Goal: Check status

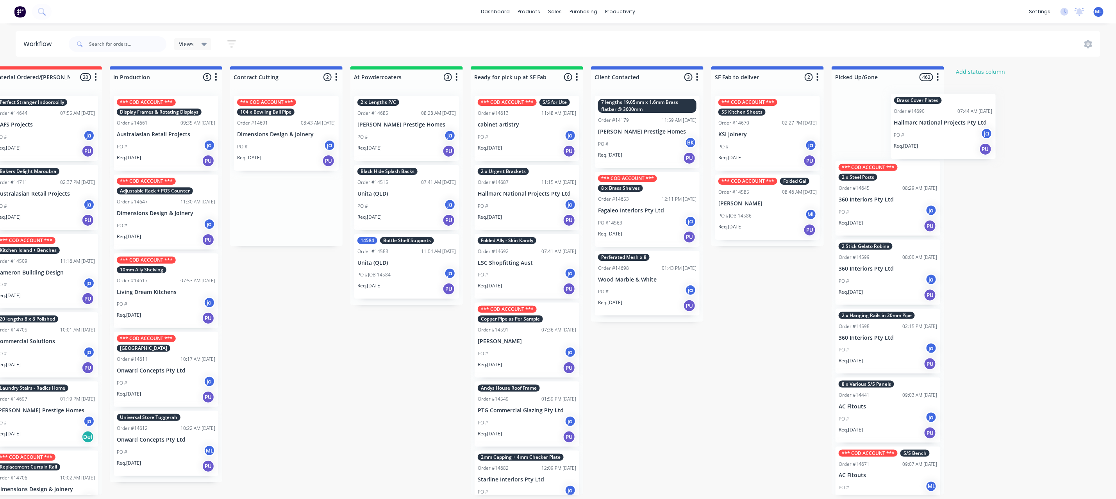
drag, startPoint x: 441, startPoint y: 216, endPoint x: 951, endPoint y: 135, distance: 517.2
click at [951, 135] on div "Submitted 21 Status colour #273444 hex #273444 Save Cancel Summaries Total orde…" at bounding box center [498, 280] width 1303 height 428
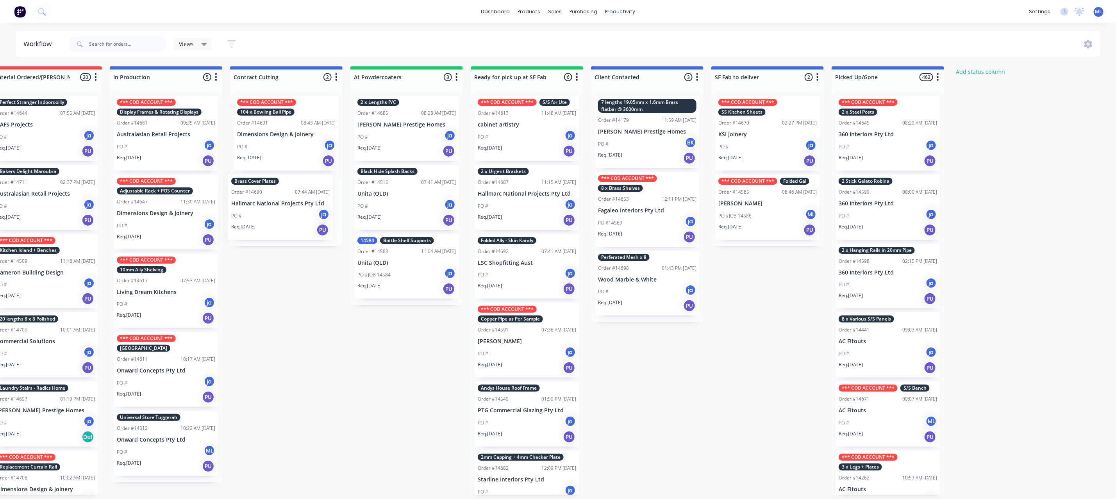
scroll to position [0, 153]
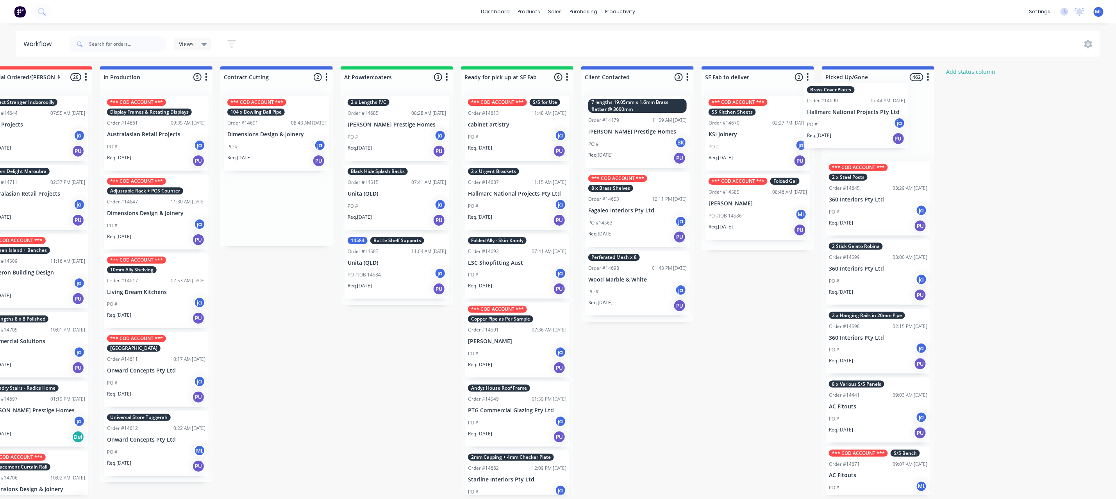
drag, startPoint x: 298, startPoint y: 204, endPoint x: 832, endPoint y: 116, distance: 541.8
click at [832, 116] on div "Submitted 21 Status colour #273444 hex #273444 Save Cancel Summaries Total orde…" at bounding box center [488, 280] width 1303 height 428
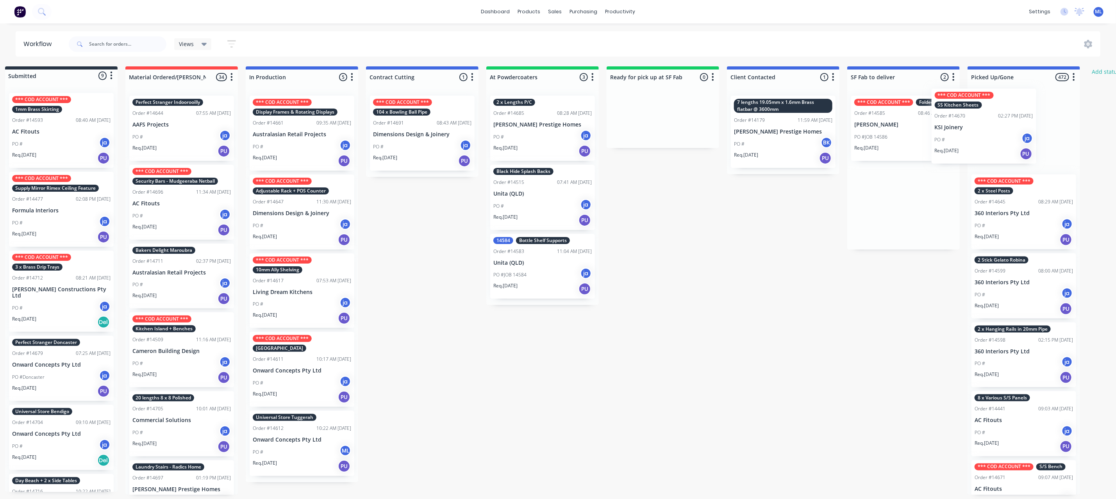
drag, startPoint x: 915, startPoint y: 144, endPoint x: 987, endPoint y: 136, distance: 71.9
click at [987, 136] on div "Submitted 9 Status colour #273444 hex #273444 Save Cancel Summaries Total order…" at bounding box center [633, 280] width 1303 height 428
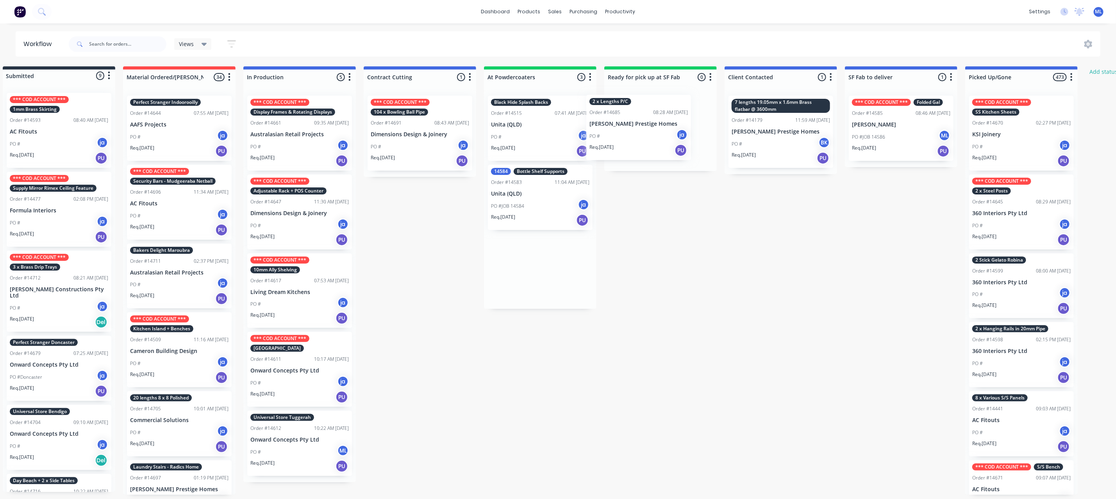
drag, startPoint x: 555, startPoint y: 123, endPoint x: 658, endPoint y: 122, distance: 102.3
click at [658, 122] on div "Submitted 9 Status colour #273444 hex #273444 Save Cancel Summaries Total order…" at bounding box center [631, 280] width 1303 height 428
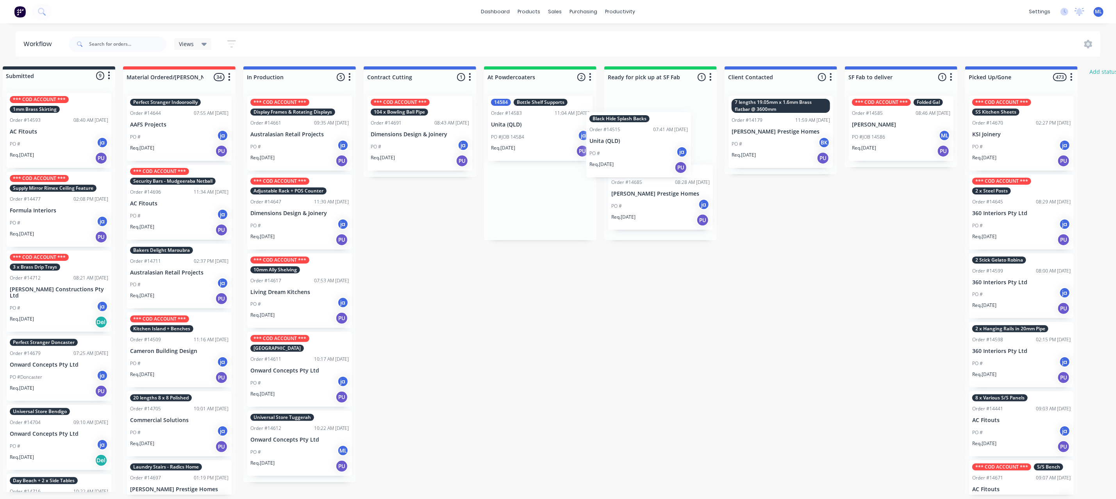
drag, startPoint x: 539, startPoint y: 121, endPoint x: 647, endPoint y: 134, distance: 108.6
click at [647, 136] on div "Submitted 9 Status colour #273444 hex #273444 Save Cancel Summaries Total order…" at bounding box center [631, 280] width 1303 height 428
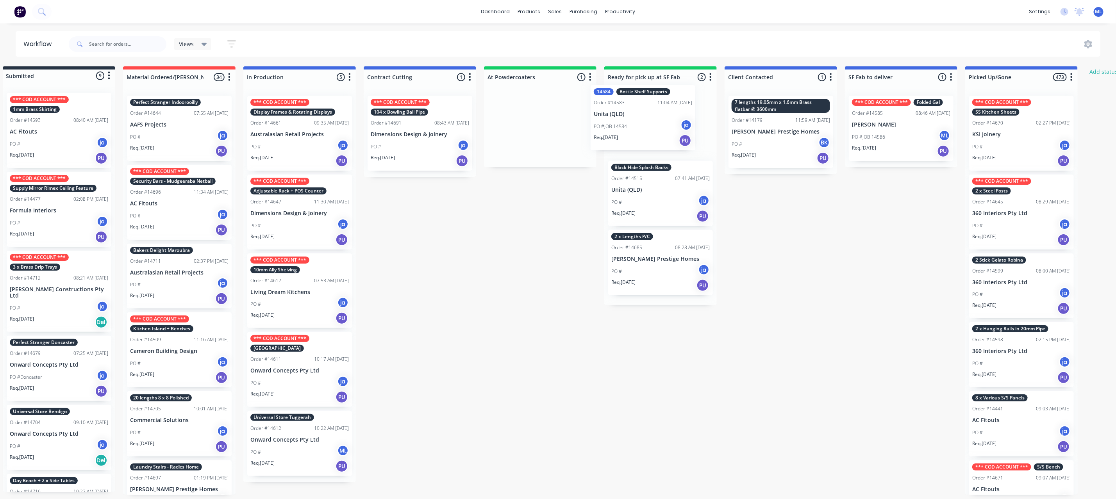
drag, startPoint x: 548, startPoint y: 125, endPoint x: 653, endPoint y: 114, distance: 105.6
click at [653, 114] on div "Submitted 9 Status colour #273444 hex #273444 Save Cancel Summaries Total order…" at bounding box center [631, 280] width 1303 height 428
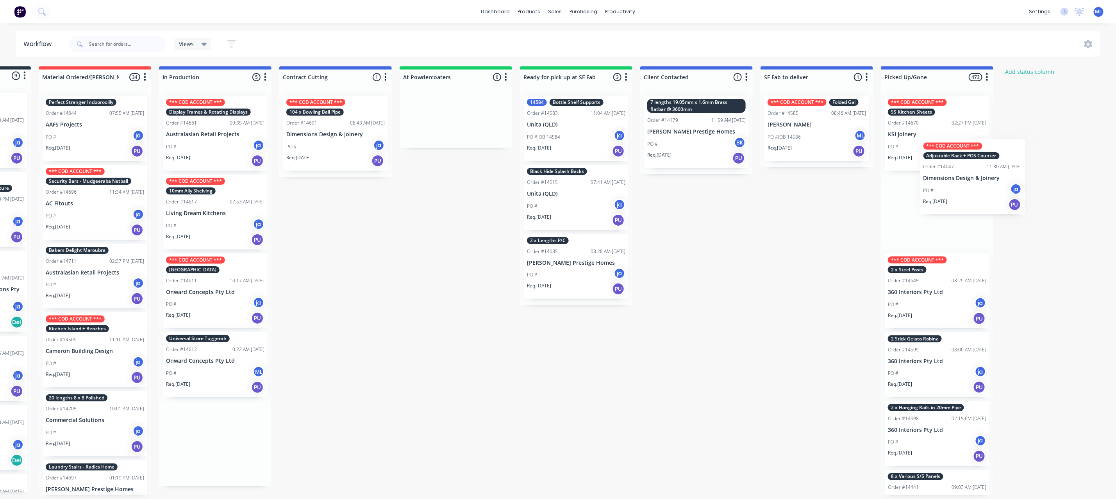
drag, startPoint x: 312, startPoint y: 209, endPoint x: 954, endPoint y: 150, distance: 644.7
click at [955, 151] on div "Submitted 9 Status colour #273444 hex #273444 Save Cancel Summaries Total order…" at bounding box center [547, 280] width 1303 height 428
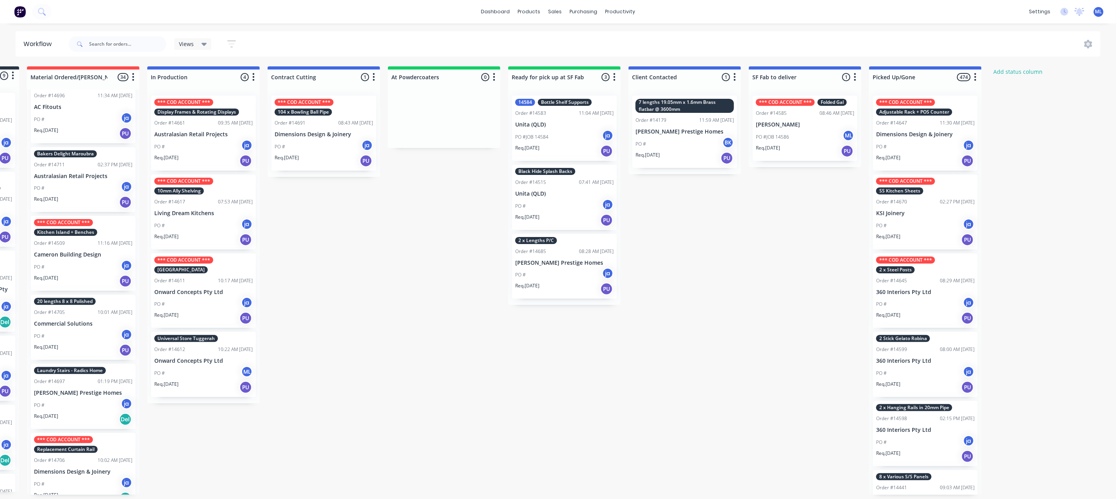
scroll to position [117, 0]
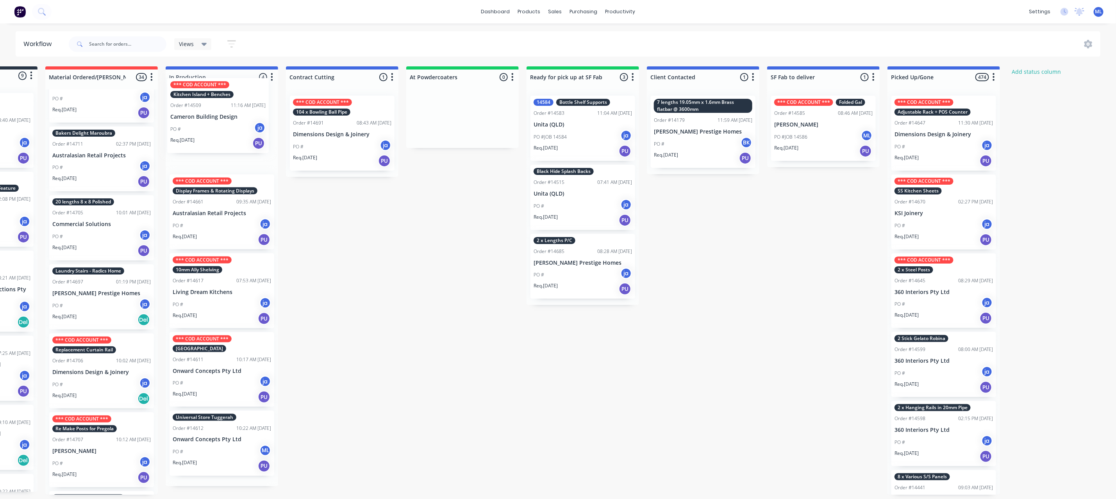
drag, startPoint x: 82, startPoint y: 235, endPoint x: 221, endPoint y: 122, distance: 178.8
click at [221, 122] on div "Submitted 9 Status colour #273444 hex #273444 Save Cancel Summaries Total order…" at bounding box center [553, 280] width 1303 height 428
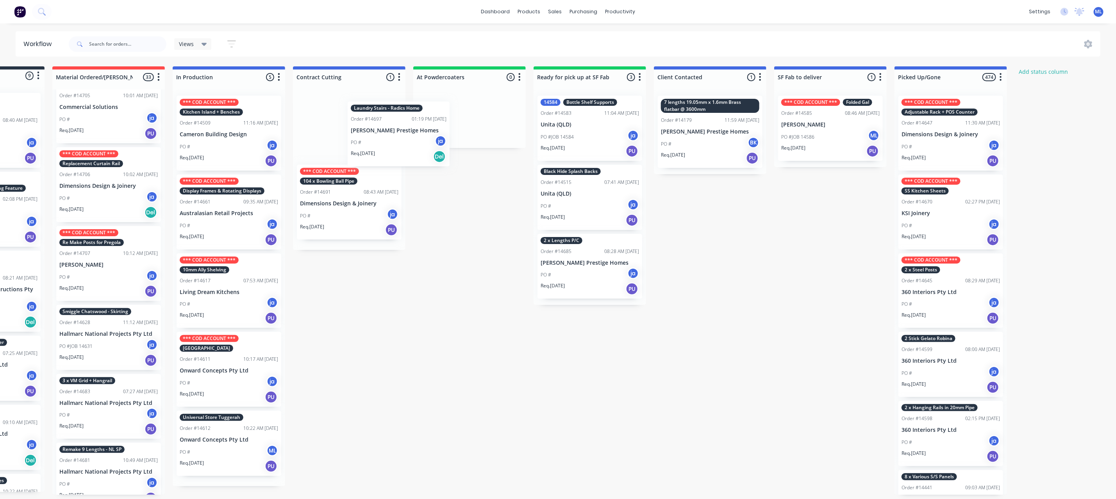
scroll to position [0, 85]
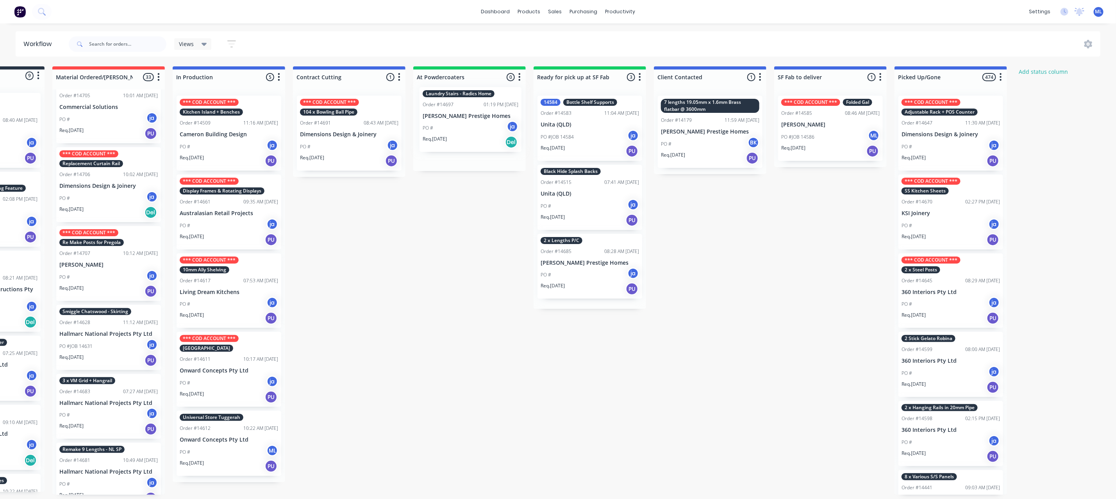
drag, startPoint x: 96, startPoint y: 176, endPoint x: 468, endPoint y: 117, distance: 376.1
click at [468, 117] on div "Submitted 9 Status colour #273444 hex #273444 Save Cancel Summaries Total order…" at bounding box center [560, 280] width 1303 height 428
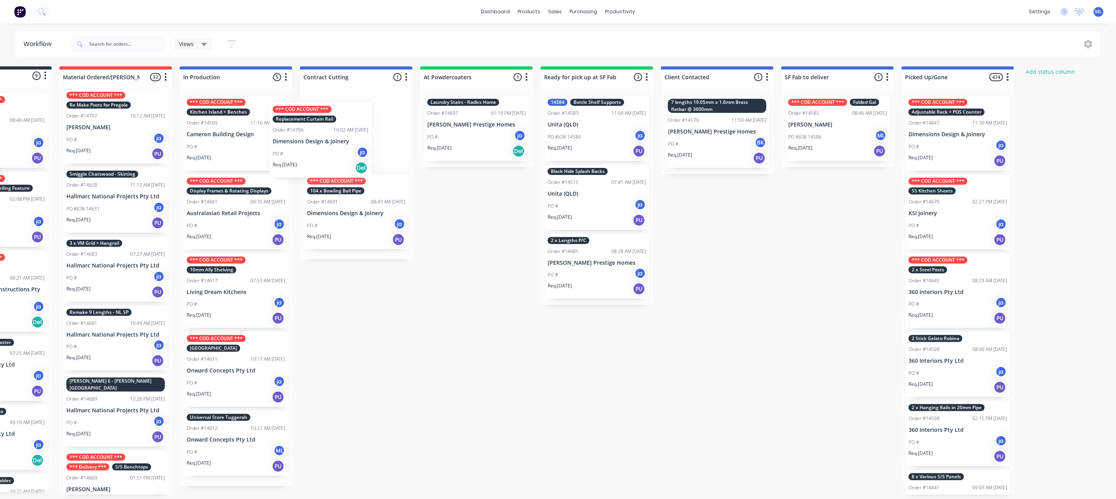
scroll to position [0, 76]
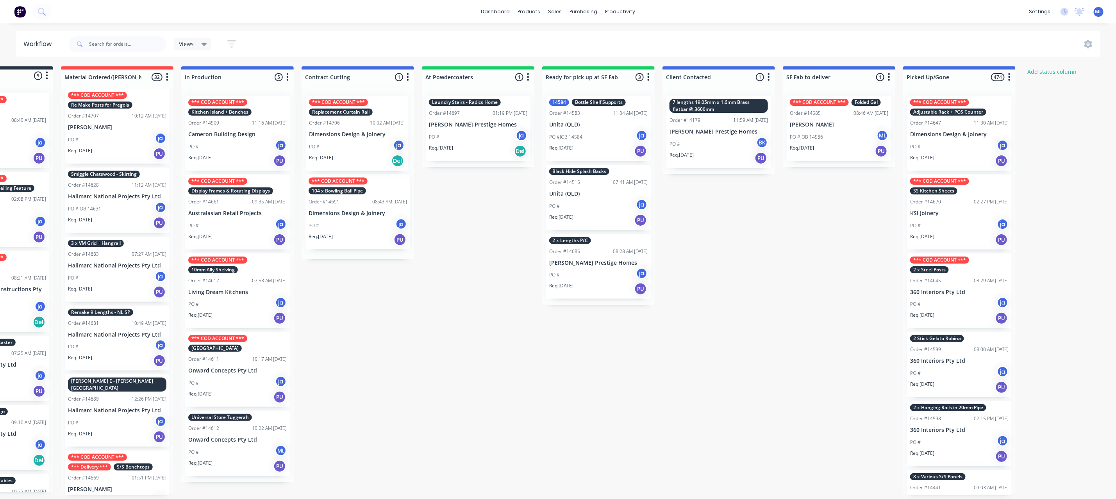
drag, startPoint x: 106, startPoint y: 139, endPoint x: 357, endPoint y: 145, distance: 250.8
click at [357, 146] on div "Submitted 9 Status colour #273444 hex #273444 Save Cancel Summaries Total order…" at bounding box center [569, 280] width 1303 height 428
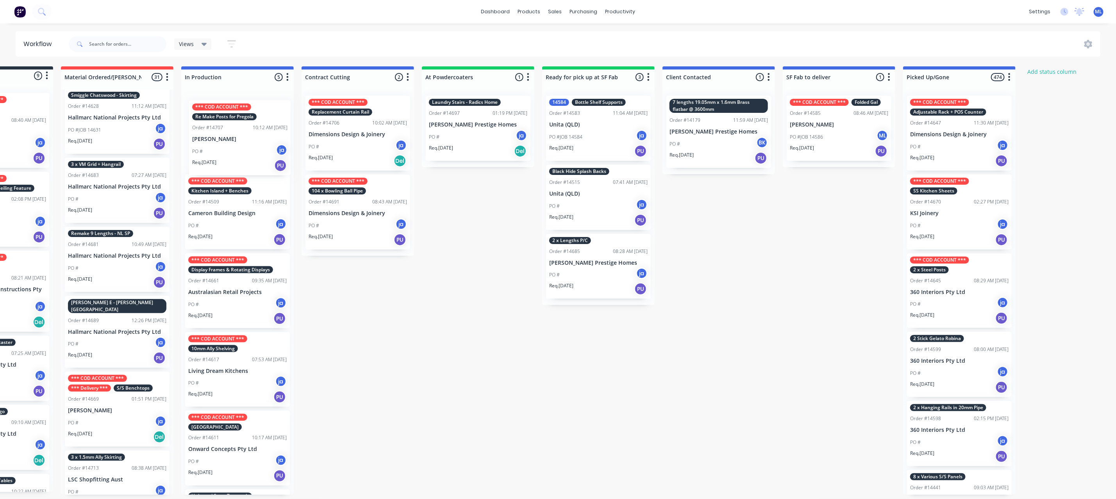
scroll to position [0, 71]
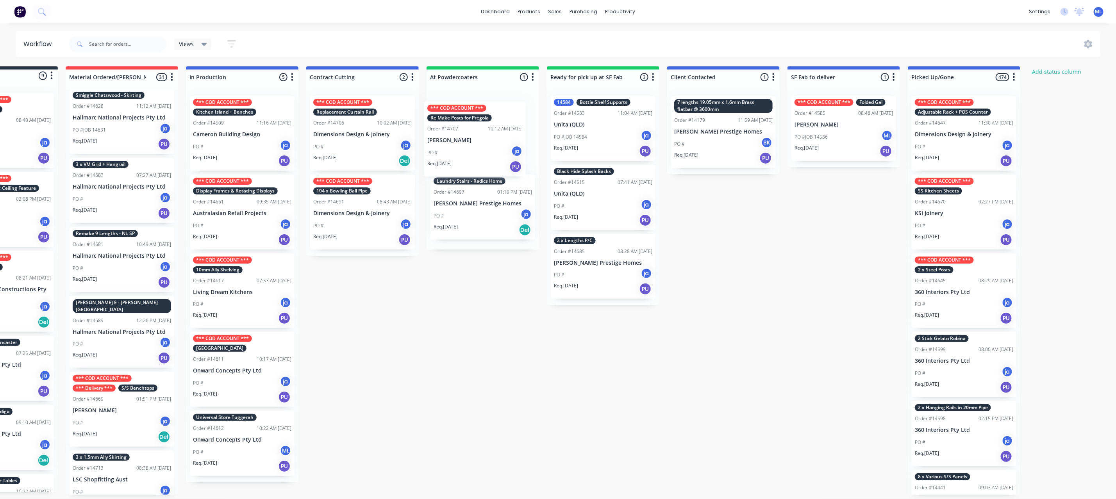
drag, startPoint x: 118, startPoint y: 142, endPoint x: 485, endPoint y: 154, distance: 367.7
click at [485, 154] on div "Submitted 9 Status colour #273444 hex #273444 Save Cancel Summaries Total order…" at bounding box center [574, 280] width 1303 height 428
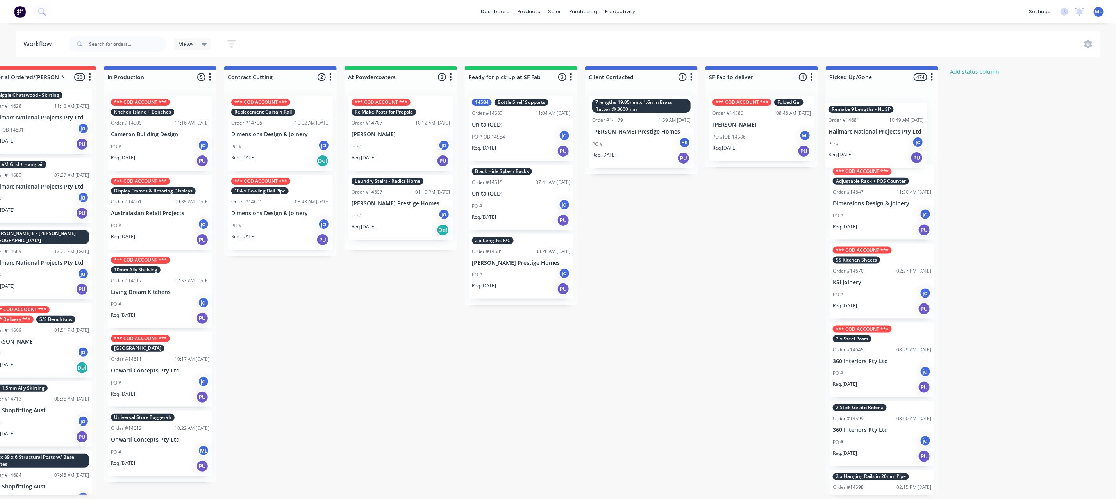
drag, startPoint x: 123, startPoint y: 261, endPoint x: 879, endPoint y: 135, distance: 766.1
click at [885, 135] on div "Submitted 9 Status colour #273444 hex #273444 Save Cancel Summaries Total order…" at bounding box center [492, 280] width 1303 height 428
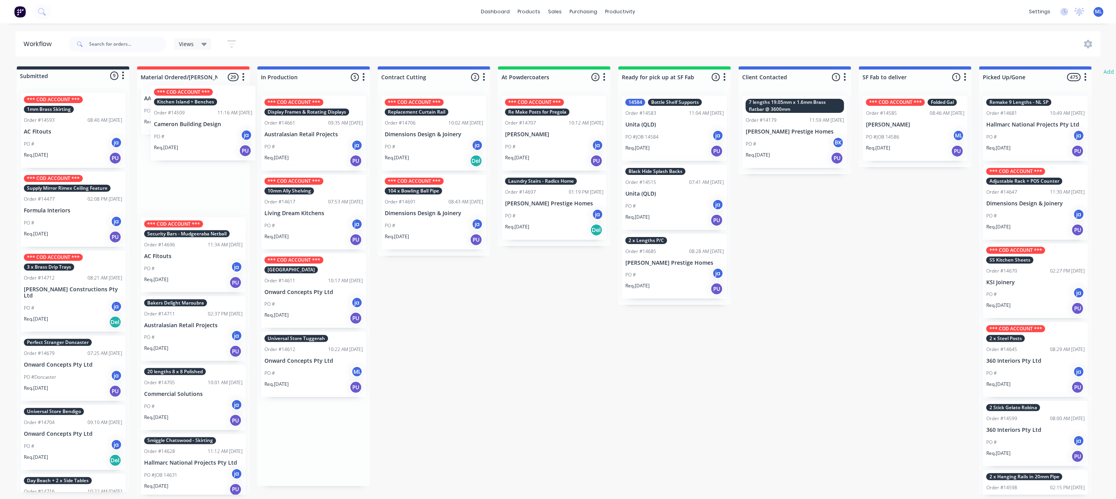
scroll to position [0, 0]
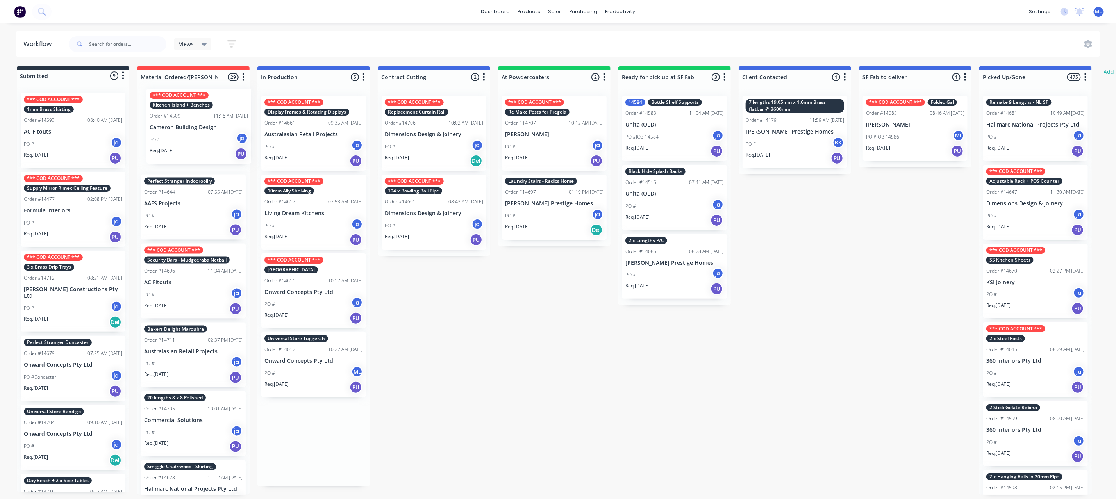
drag, startPoint x: 306, startPoint y: 137, endPoint x: 196, endPoint y: 130, distance: 110.4
click at [196, 130] on div "Submitted 9 Status colour #273444 hex #273444 Save Cancel Summaries Total order…" at bounding box center [645, 280] width 1303 height 428
click at [196, 130] on div "Perfect Stranger Indoorooilly Order #14644 07:55 AM 16/09/25 AAFS Projects PO #…" at bounding box center [193, 291] width 112 height 405
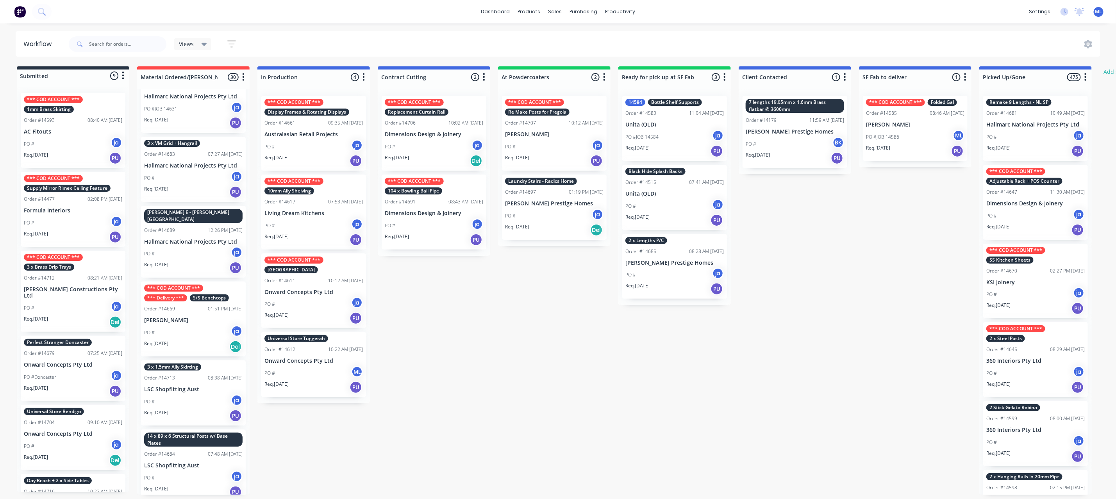
scroll to position [410, 0]
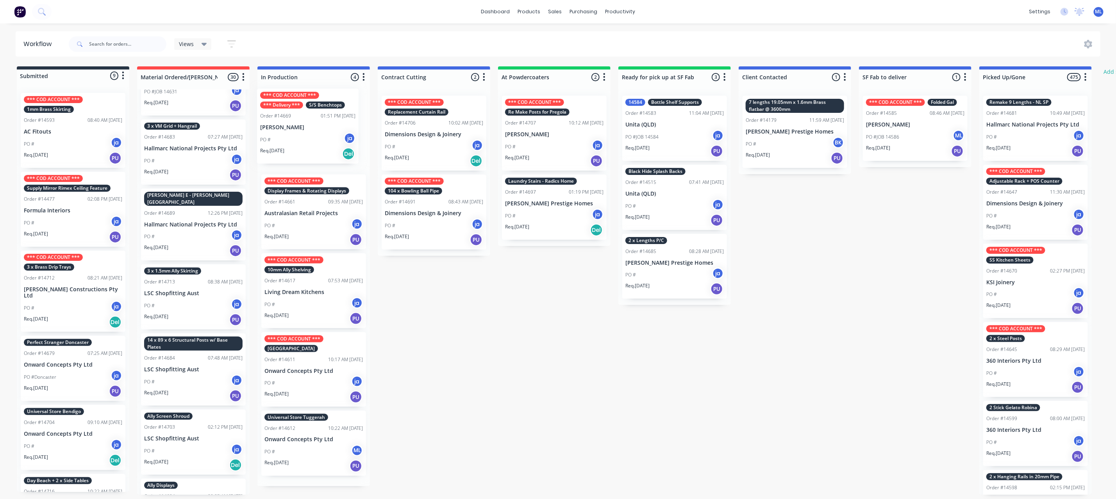
drag, startPoint x: 196, startPoint y: 312, endPoint x: 312, endPoint y: 140, distance: 207.9
click at [312, 140] on div "Submitted 9 Status colour #273444 hex #273444 Save Cancel Summaries Total order…" at bounding box center [645, 280] width 1303 height 428
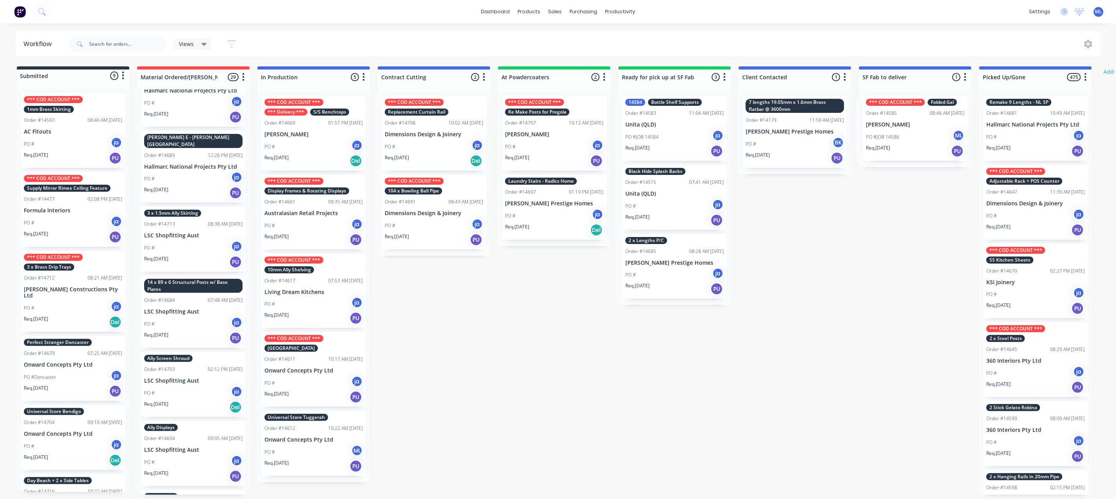
scroll to position [469, 0]
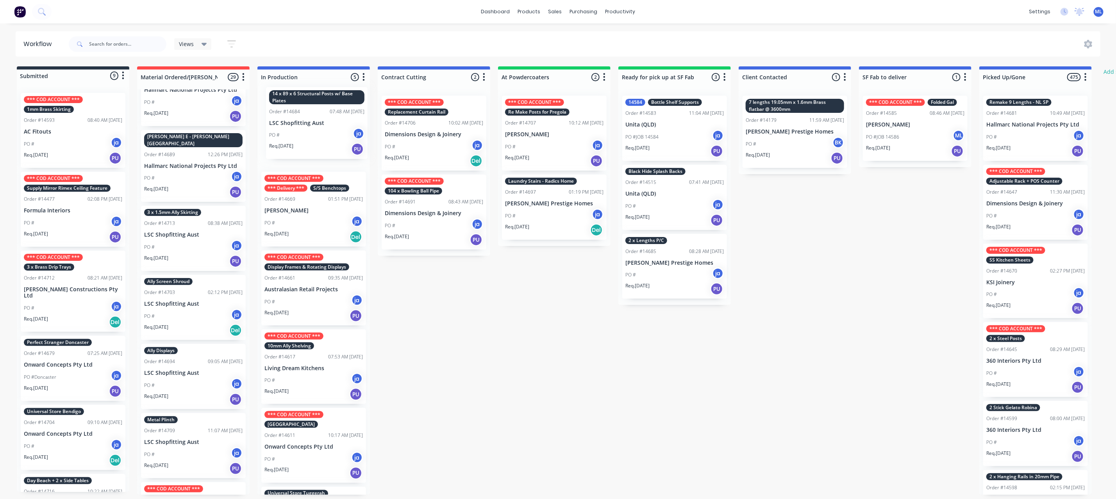
drag, startPoint x: 198, startPoint y: 306, endPoint x: 321, endPoint y: 125, distance: 219.6
click at [321, 125] on div "Submitted 9 Status colour #273444 hex #273444 Save Cancel Summaries Total order…" at bounding box center [645, 280] width 1303 height 428
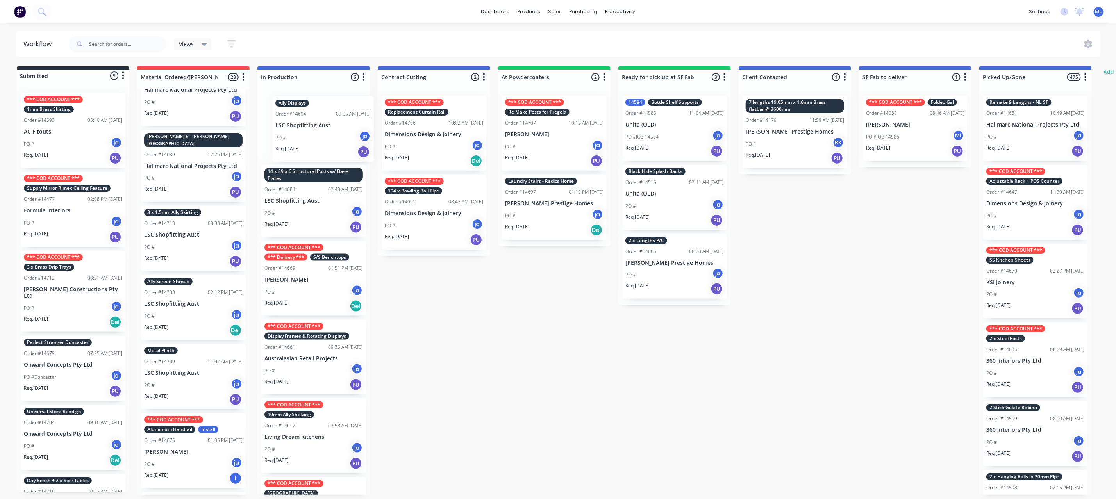
drag, startPoint x: 178, startPoint y: 376, endPoint x: 306, endPoint y: 132, distance: 276.2
click at [306, 132] on div "Submitted 9 Status colour #273444 hex #273444 Save Cancel Summaries Total order…" at bounding box center [645, 280] width 1303 height 428
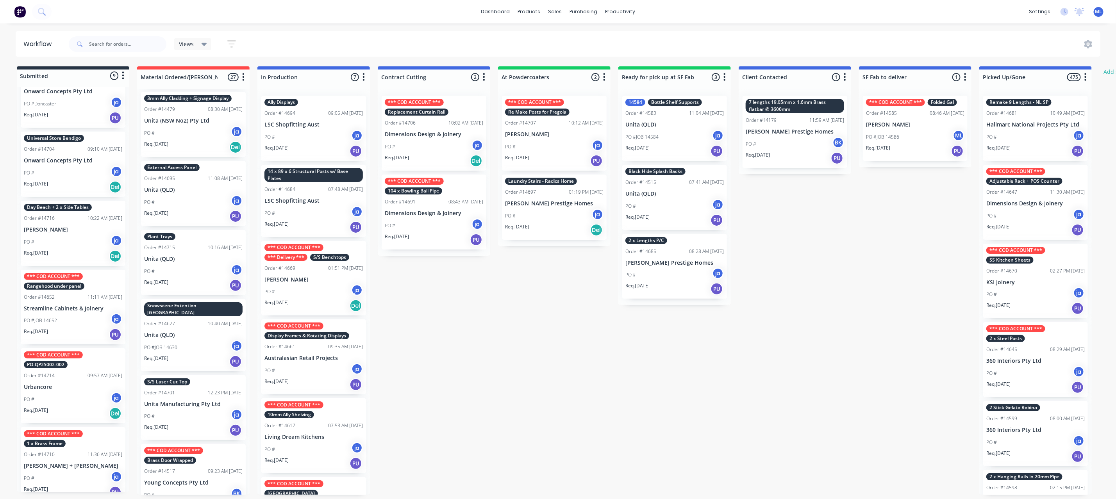
scroll to position [5, 0]
